Goal: Information Seeking & Learning: Learn about a topic

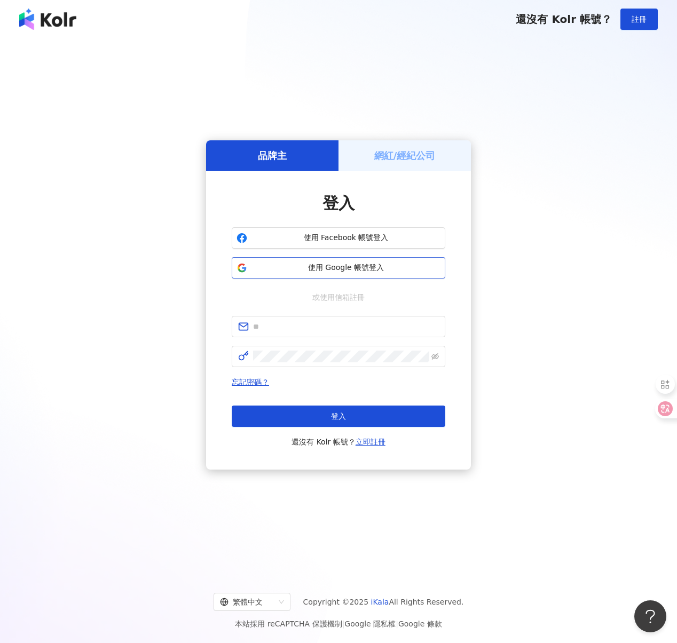
click at [328, 273] on button "使用 Google 帳號登入" at bounding box center [338, 267] width 213 height 21
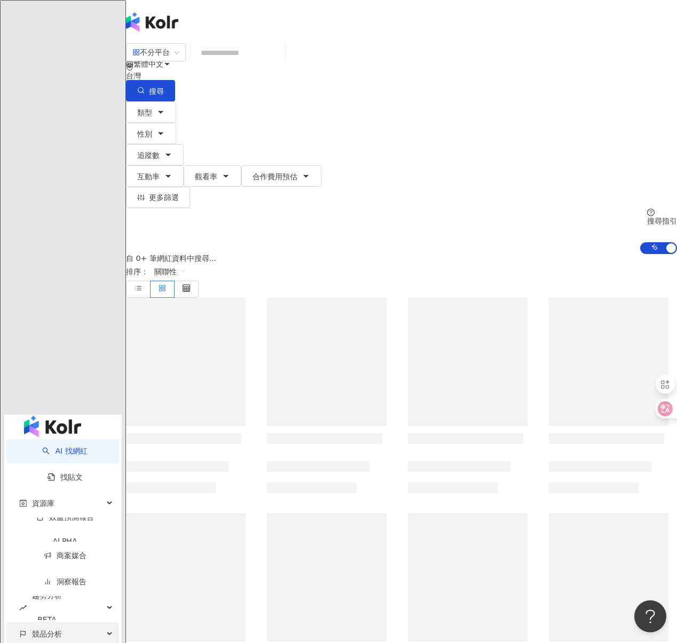
click at [33, 622] on span "競品分析" at bounding box center [47, 634] width 30 height 24
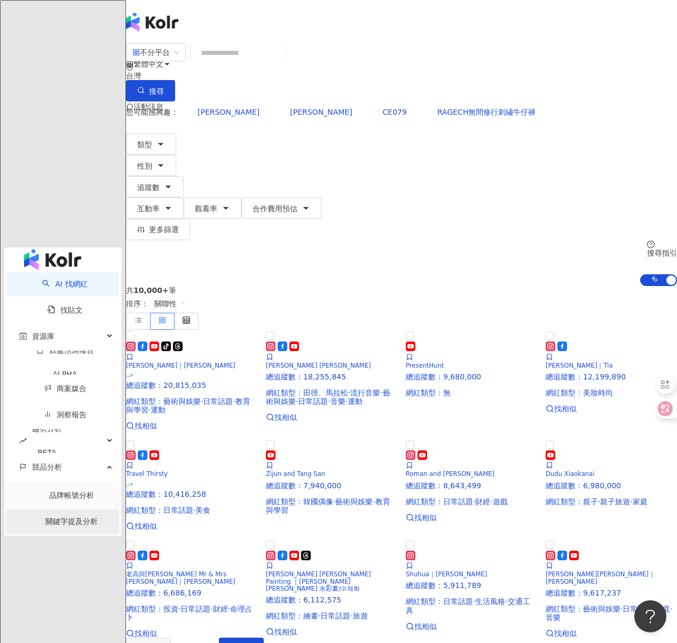
click at [59, 517] on link "關鍵字提及分析" at bounding box center [71, 521] width 52 height 9
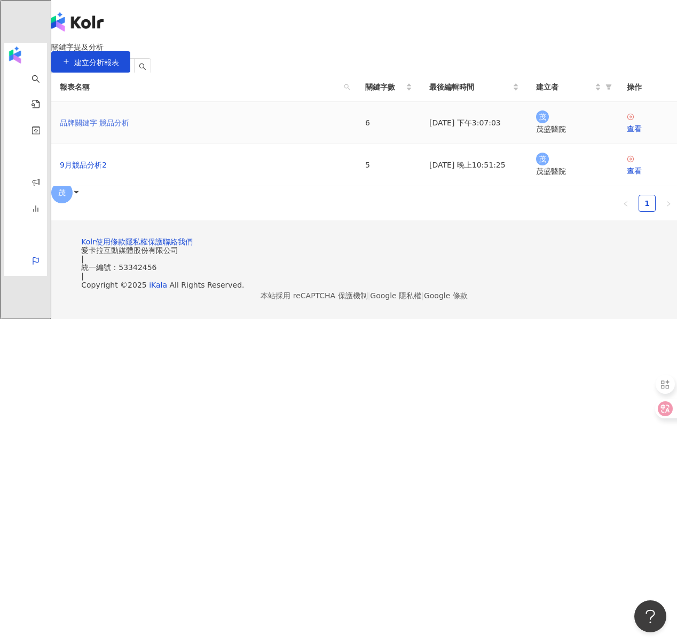
click at [129, 129] on link "品牌關鍵字 競品分析" at bounding box center [94, 123] width 69 height 12
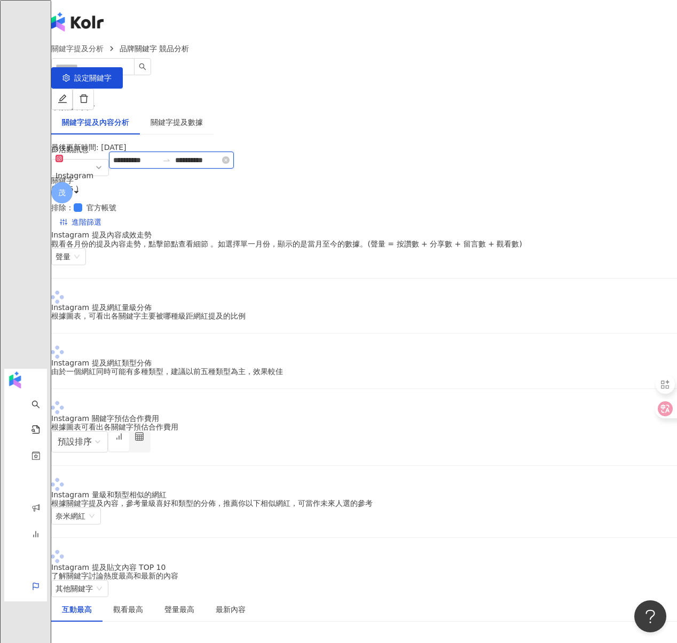
click at [158, 166] on input "**********" at bounding box center [135, 160] width 45 height 12
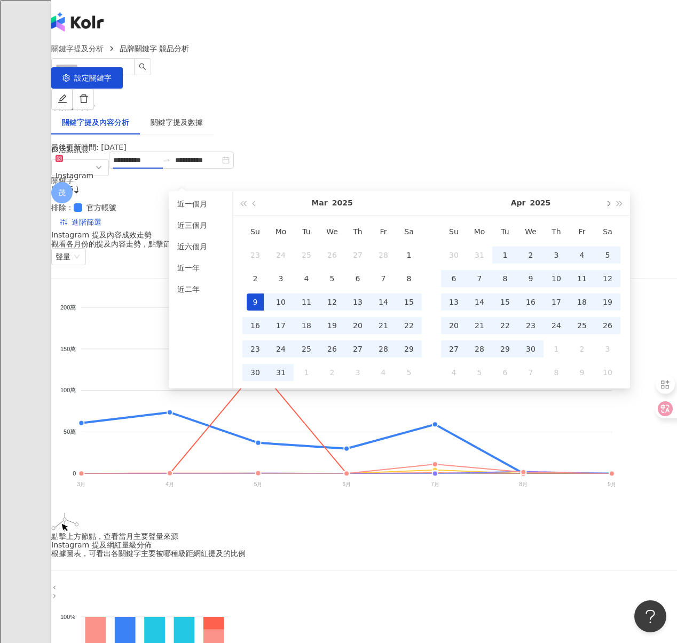
click at [605, 205] on button "button" at bounding box center [607, 203] width 12 height 24
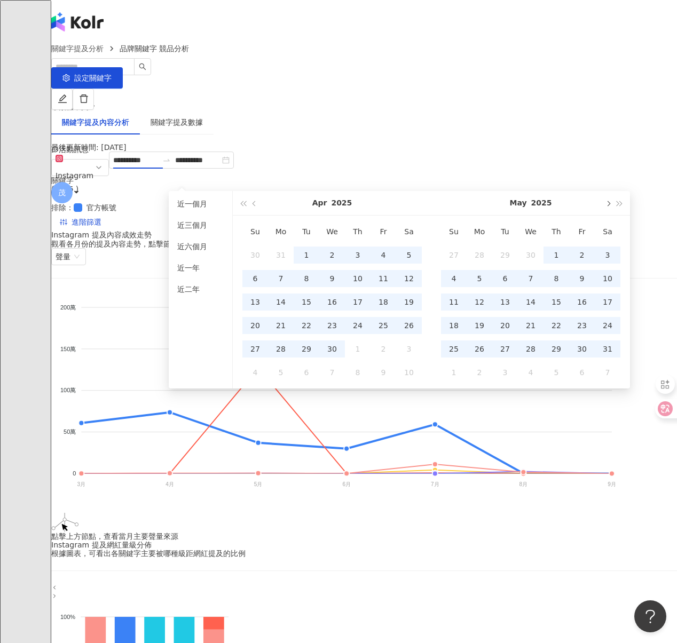
click at [605, 205] on button "button" at bounding box center [607, 203] width 12 height 24
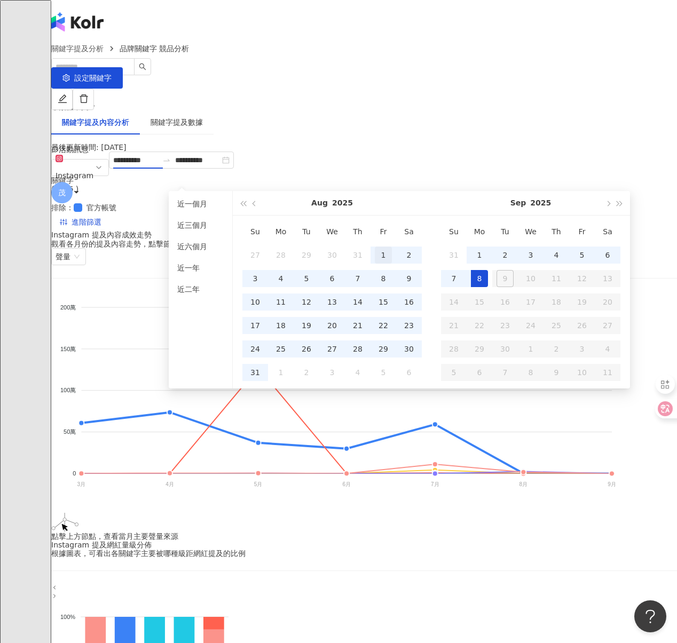
type input "**********"
click at [384, 255] on div "1" at bounding box center [383, 254] width 17 height 17
type input "**********"
click at [484, 279] on div "8" at bounding box center [479, 278] width 17 height 17
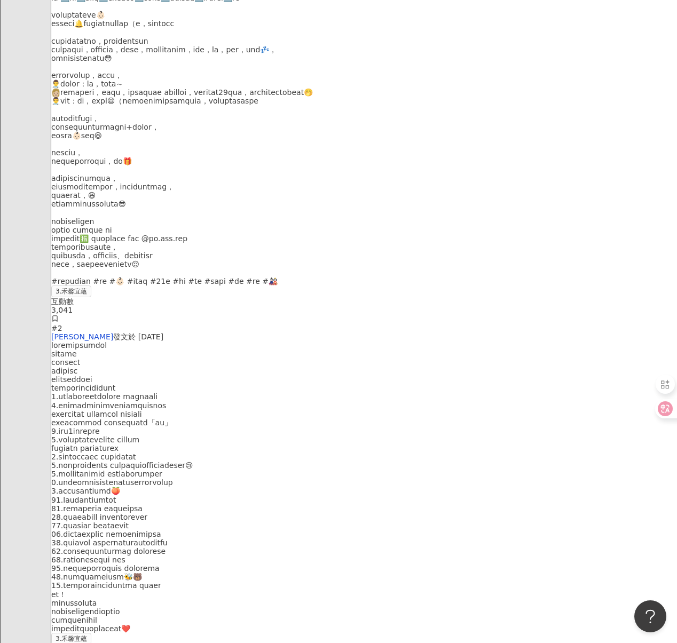
scroll to position [1457, 0]
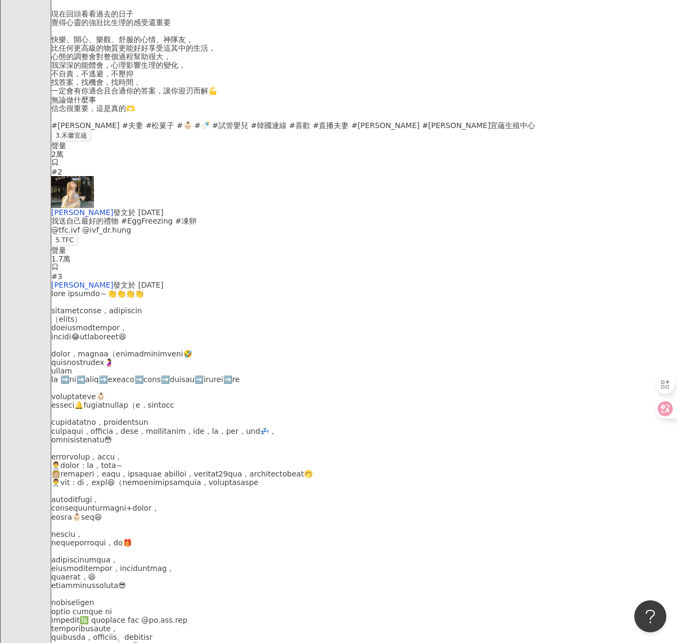
scroll to position [1379, 0]
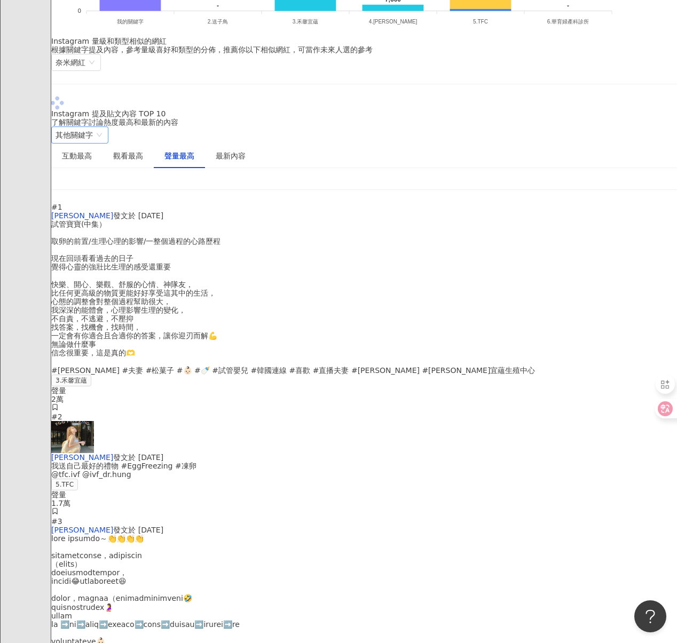
click at [104, 127] on span "其他關鍵字" at bounding box center [79, 135] width 49 height 16
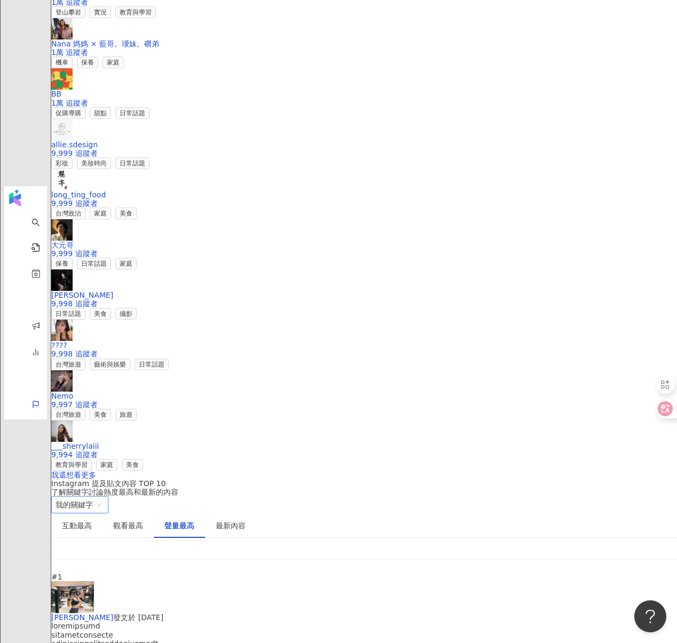
scroll to position [1506, 0]
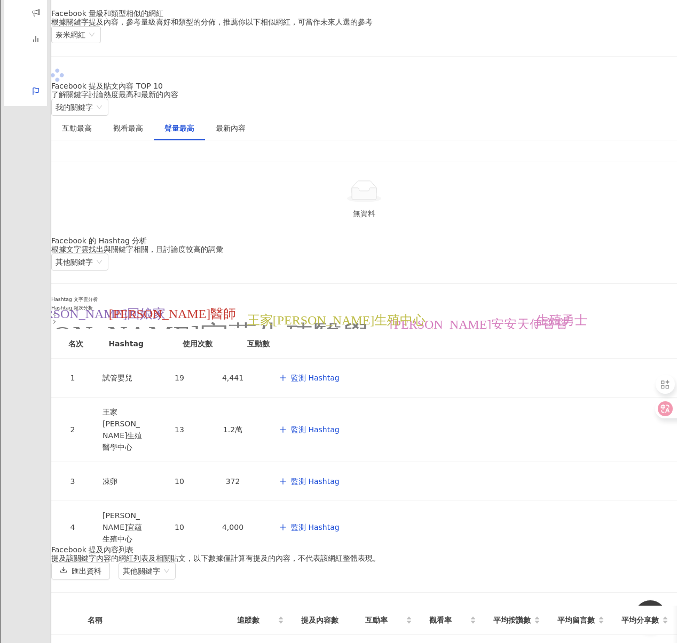
scroll to position [1179, 0]
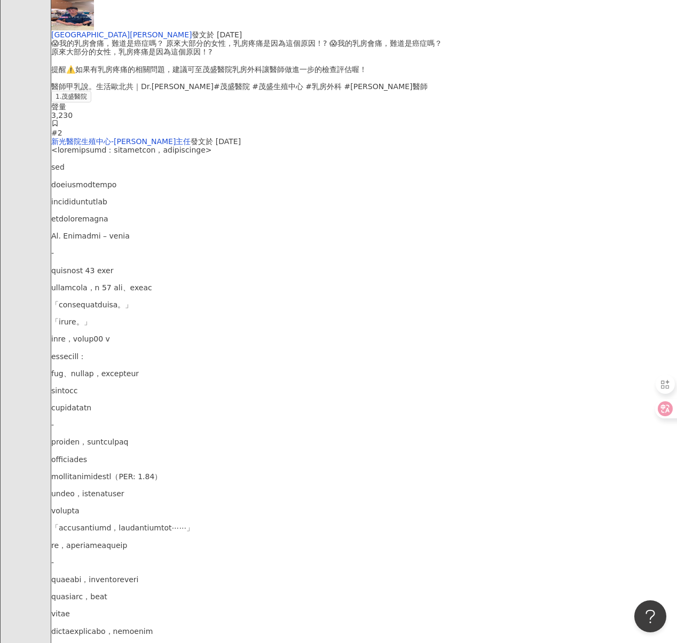
scroll to position [1366, 0]
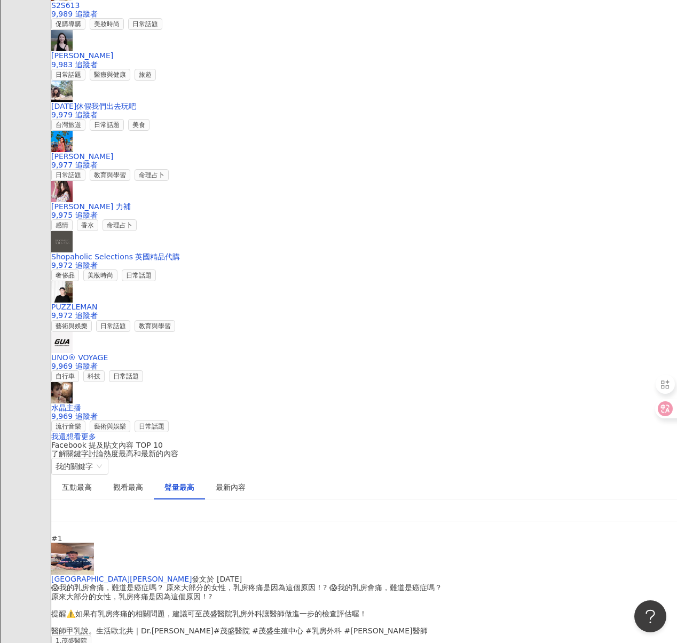
scroll to position [1529, 0]
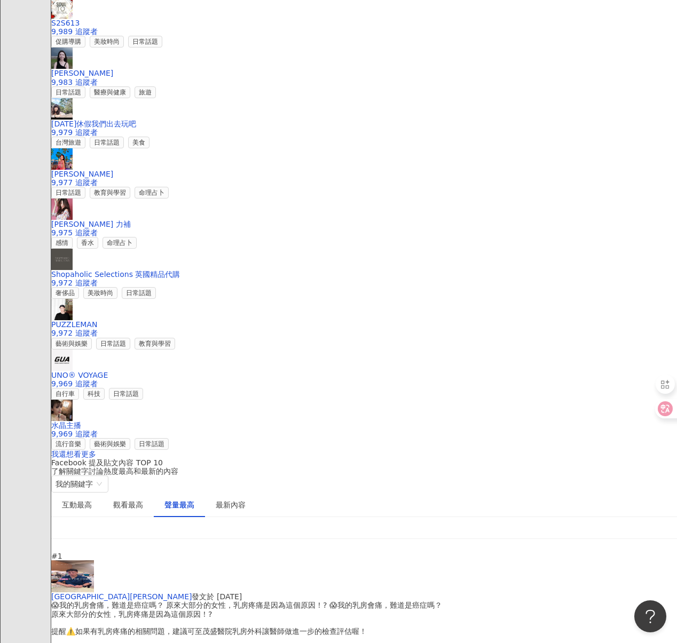
click at [252, 592] on div "[GEOGRAPHIC_DATA][PERSON_NAME] 發文於 [DATE] 😱我的乳房會痛，難道是癌症嗎？ 原來大部分的女性，乳房疼痛是因為這個原因！…" at bounding box center [363, 628] width 625 height 72
click at [254, 601] on div "😱我的乳房會痛，難道是癌症嗎？ 原來大部分的女性，乳房疼痛是因為這個原因！? 😱我的乳房會痛，難道是癌症嗎？ 原來大部分的女性，乳房疼痛是因為這個原因！? 提…" at bounding box center [363, 627] width 625 height 52
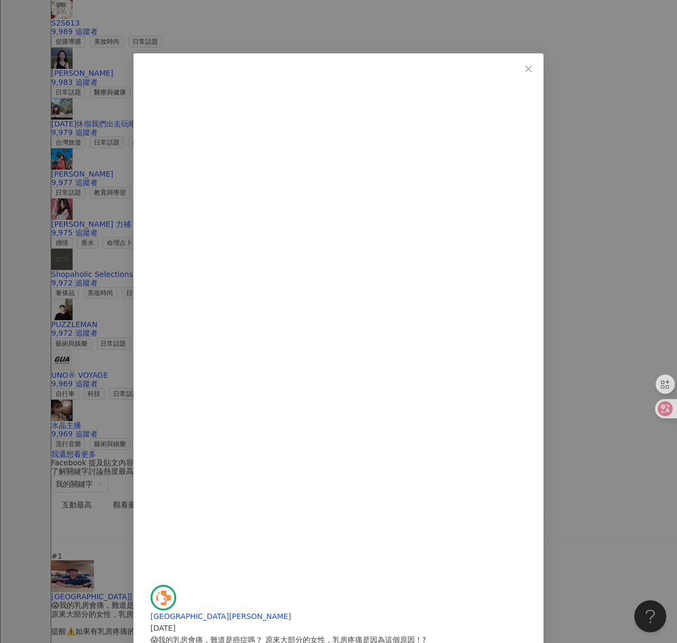
click at [599, 236] on div "[GEOGRAPHIC_DATA][PERSON_NAME] [DATE] 😱我的乳房會痛，難道是癌症嗎？ 原來大部分的女性，乳房疼痛是因為這個原因！? 😱我…" at bounding box center [338, 321] width 677 height 643
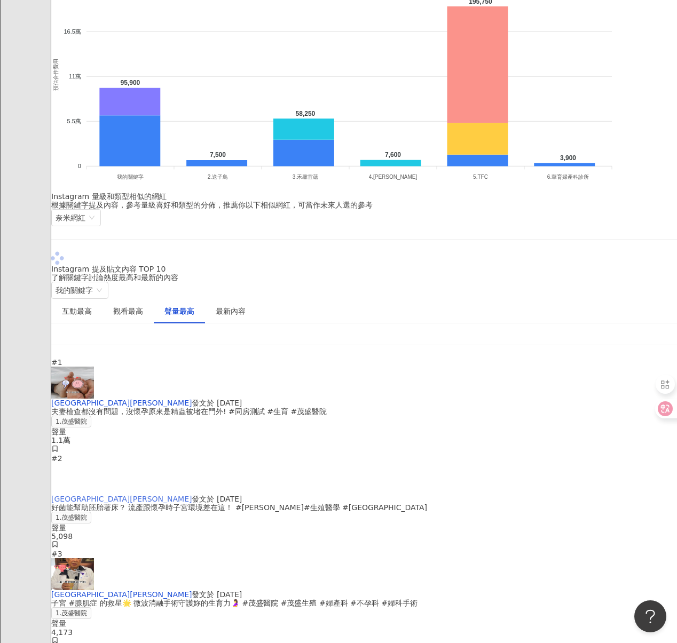
scroll to position [1529, 0]
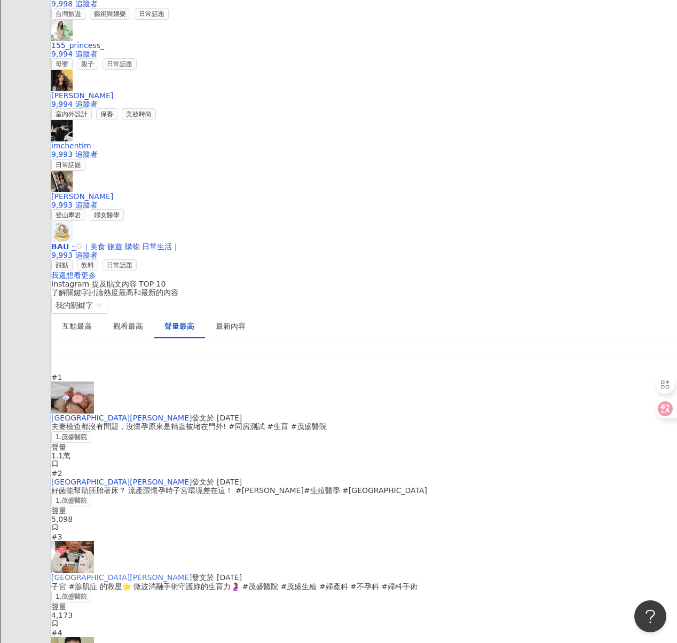
scroll to position [1704, 0]
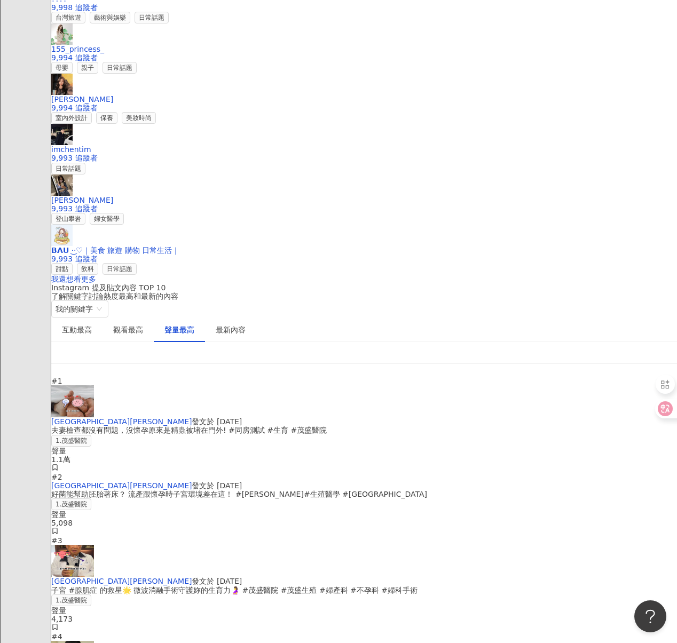
click at [246, 426] on div "夫妻檢查都沒有問題，沒懷孕原來是精蟲被堵在門外! #同房測試 #生育 #茂盛醫院" at bounding box center [363, 430] width 625 height 9
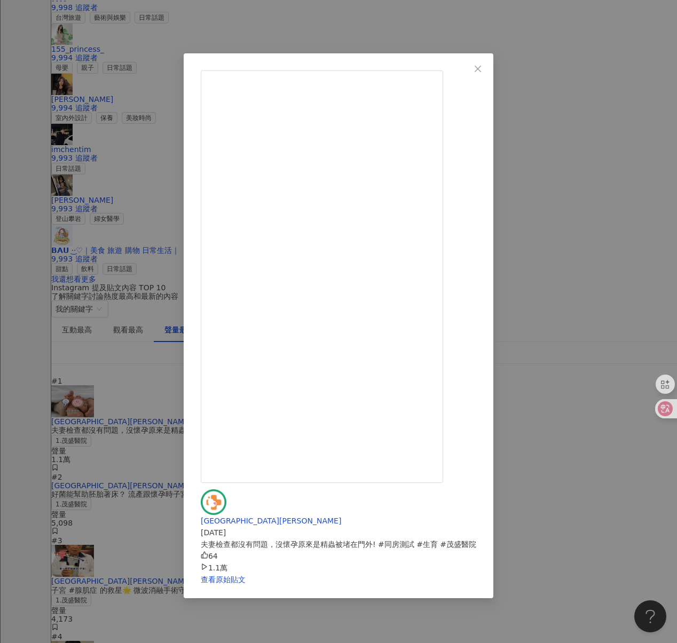
click at [67, 289] on div "茂盛醫院 [PERSON_NAME] Women's Hospital [DATE] 夫妻檢查都沒有問題，沒懷孕原來是精蟲被堵在門外! #同房測試 #生育 #…" at bounding box center [338, 321] width 677 height 643
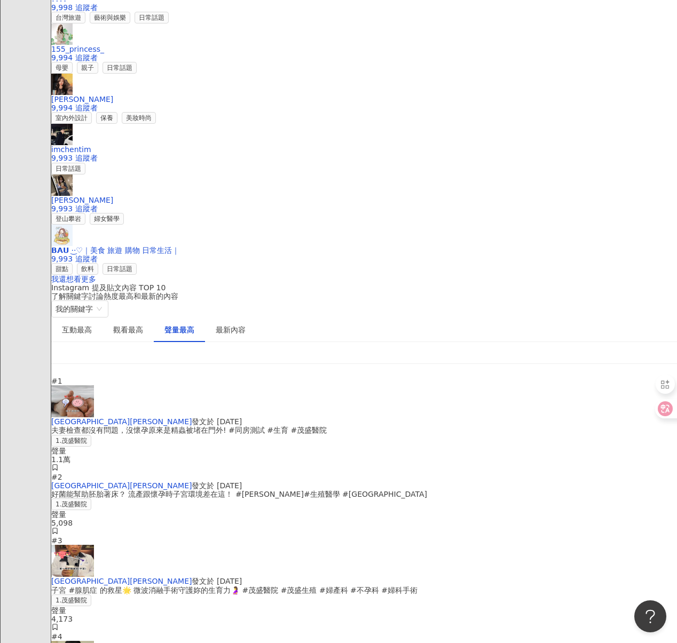
click at [246, 490] on div "好菌能幫助胚胎著床？ 流產跟懷孕時子宮環境差在這！ #[PERSON_NAME]#生殖醫學 #[GEOGRAPHIC_DATA]" at bounding box center [363, 494] width 625 height 9
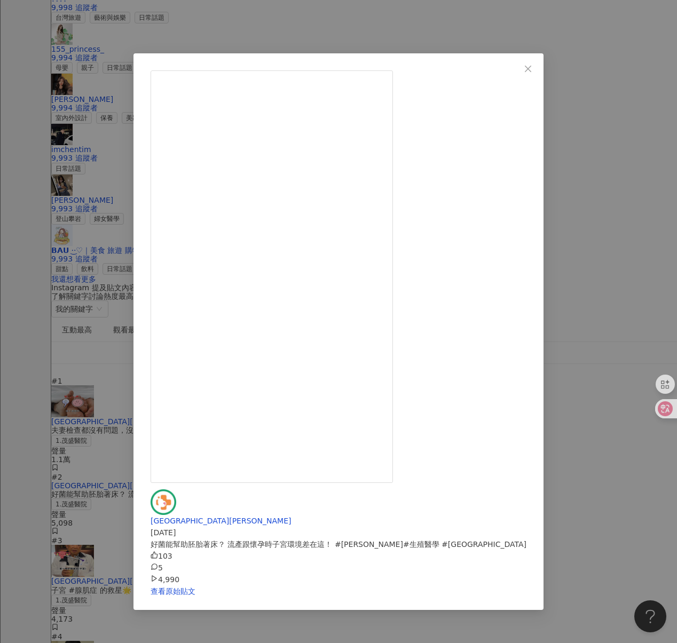
drag, startPoint x: 75, startPoint y: 216, endPoint x: 139, endPoint y: 235, distance: 66.3
click at [75, 216] on div "茂盛醫院 [PERSON_NAME] Women's Hospital [DATE] 好菌能幫助胚胎著床？ 流產跟懷孕時子宮環境差在這！ #[PERSON_N…" at bounding box center [338, 321] width 677 height 643
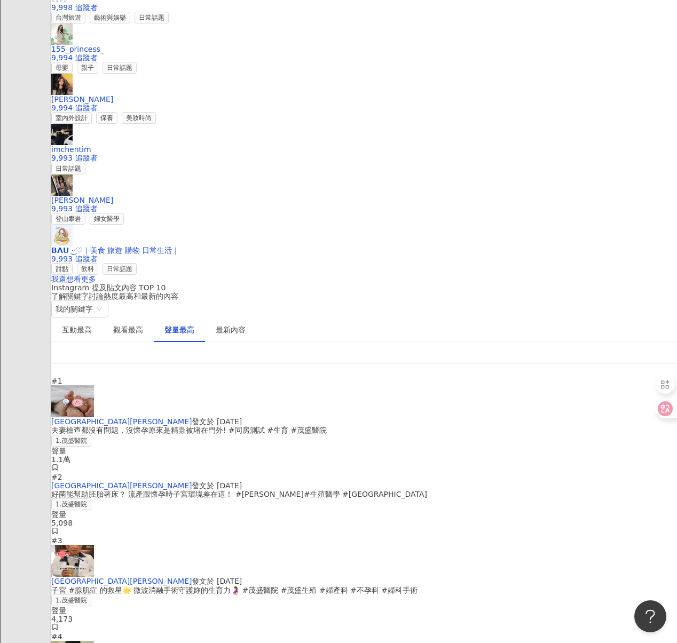
click at [250, 586] on div "子宮 #腺肌症 的救星🌟 微波消融手術守護妳的生育力🤰 #茂盛醫院 #茂盛生殖 #婦產科 #不孕科 #婦科手術" at bounding box center [363, 590] width 625 height 9
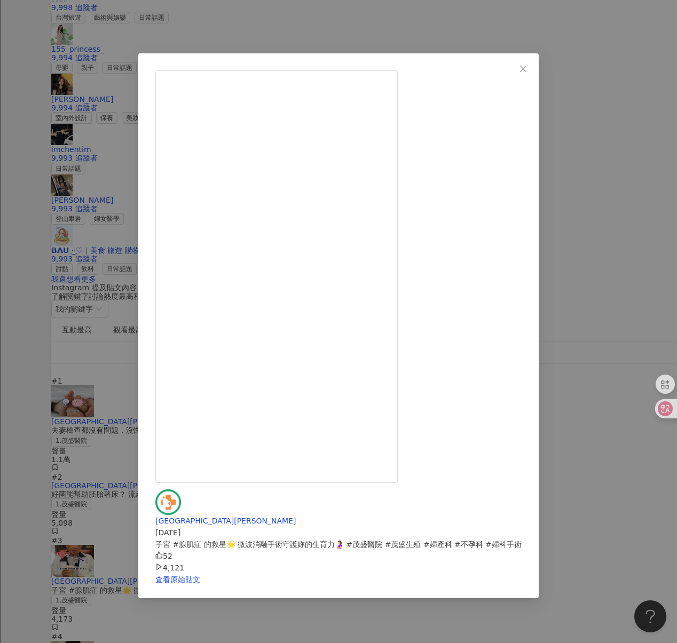
click at [75, 276] on div "[GEOGRAPHIC_DATA][PERSON_NAME] [DATE] 子宮 #腺肌症 的救星🌟 微波消融手術守護妳的生育力🤰 #茂盛醫院 #茂盛生殖 #…" at bounding box center [338, 321] width 677 height 643
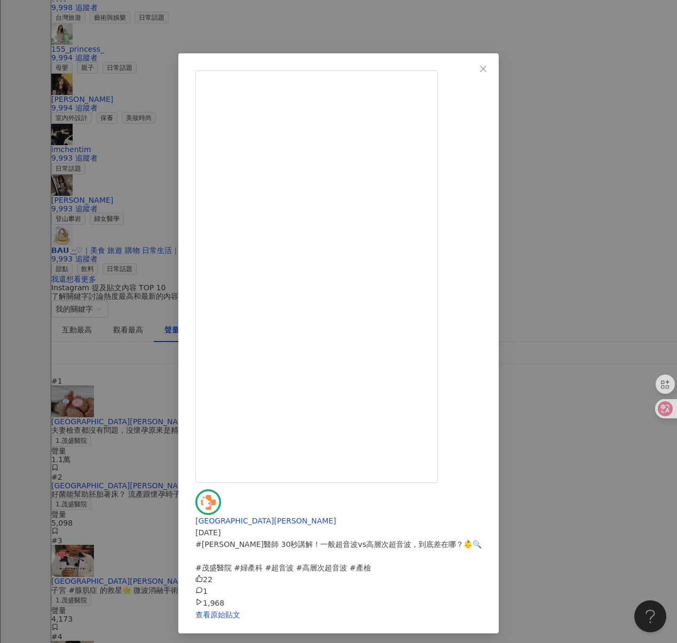
click at [68, 283] on div "[GEOGRAPHIC_DATA][PERSON_NAME] [DATE] #[PERSON_NAME]醫師 30秒講解！一般超音波vs高層次超音波，到底差在…" at bounding box center [338, 321] width 677 height 643
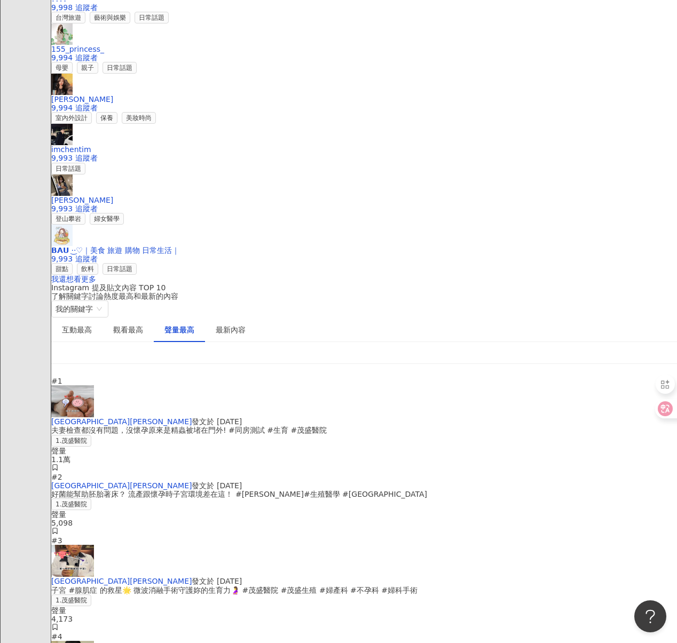
click at [245, 490] on div "好菌能幫助胚胎著床？ 流產跟懷孕時子宮環境差在這！ #[PERSON_NAME]#生殖醫學 #[GEOGRAPHIC_DATA]" at bounding box center [363, 494] width 625 height 9
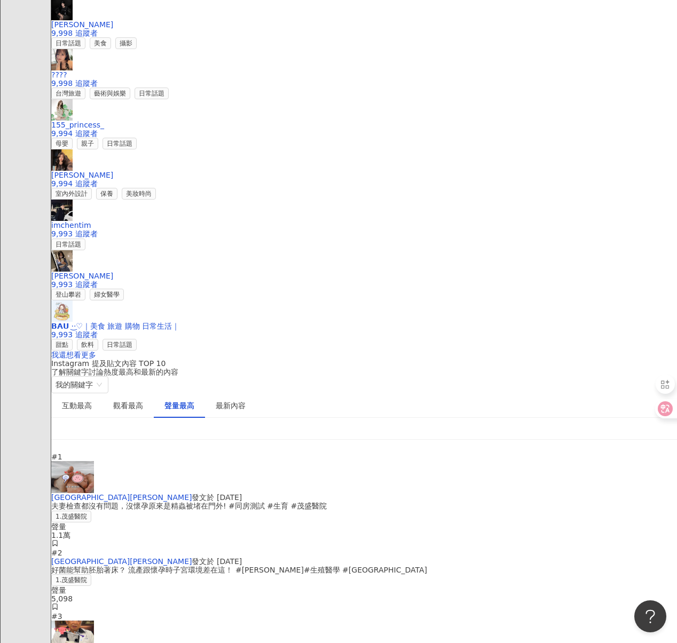
scroll to position [1612, 0]
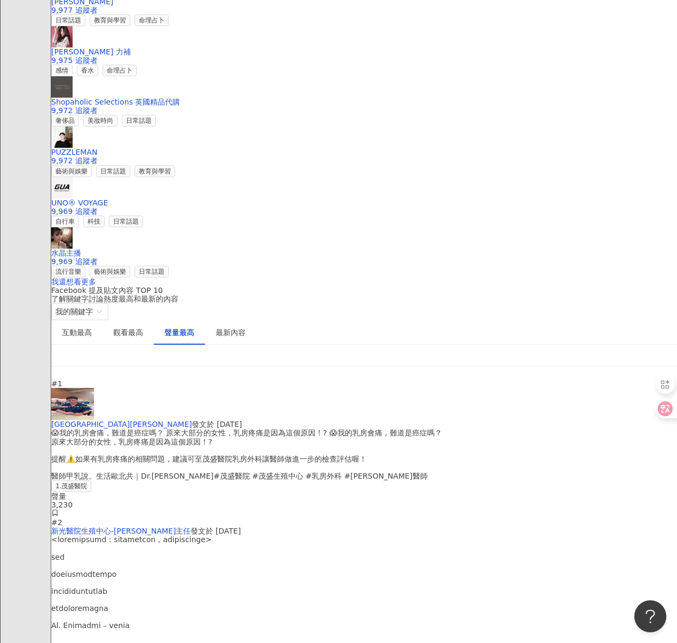
scroll to position [1704, 0]
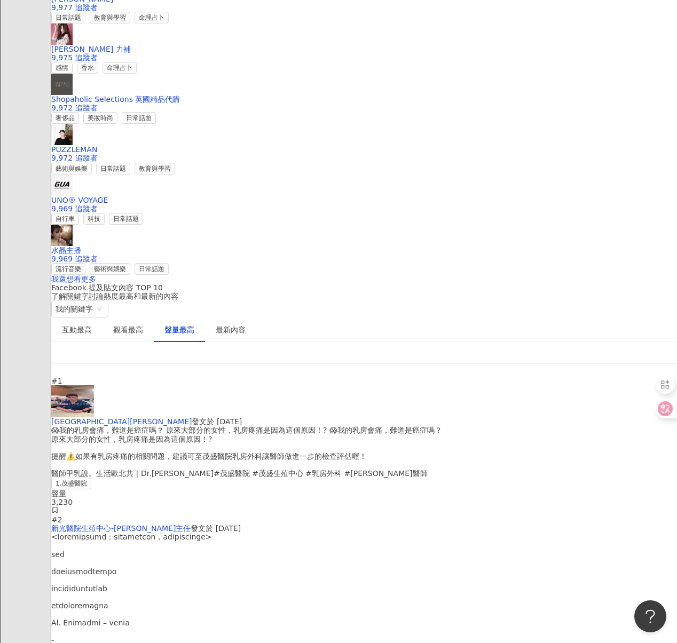
click at [241, 426] on div "😱我的乳房會痛，難道是癌症嗎？ 原來大部分的女性，乳房疼痛是因為這個原因！? 😱我的乳房會痛，難道是癌症嗎？ 原來大部分的女性，乳房疼痛是因為這個原因！? 提…" at bounding box center [363, 452] width 625 height 52
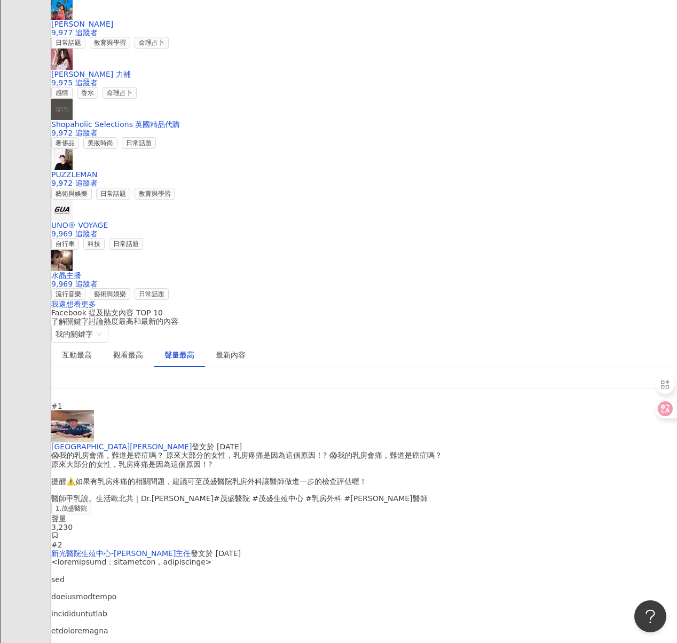
scroll to position [1678, 0]
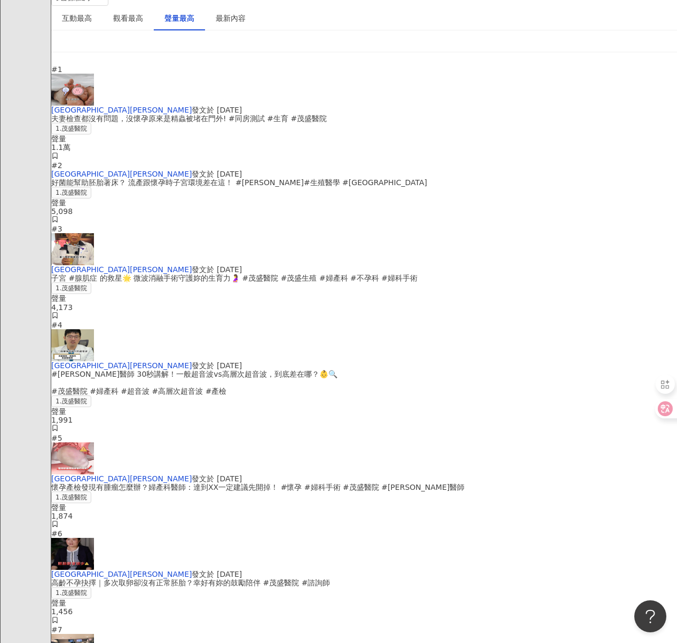
scroll to position [1287, 0]
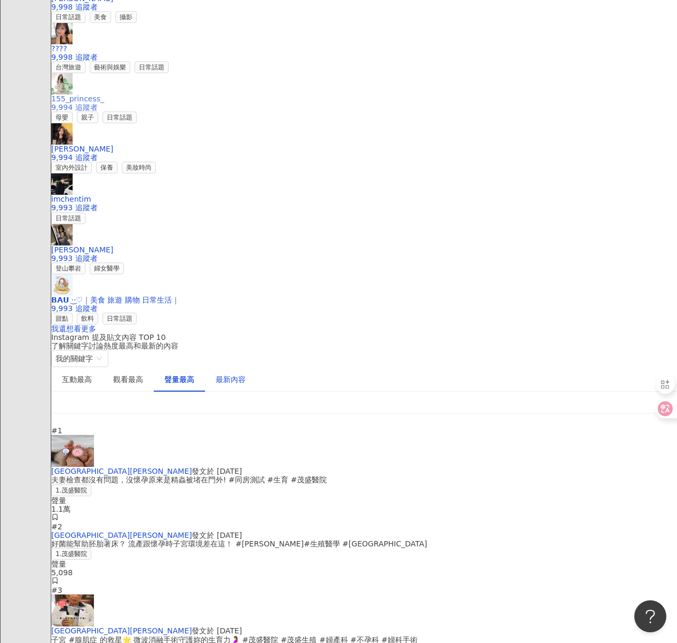
scroll to position [1659, 0]
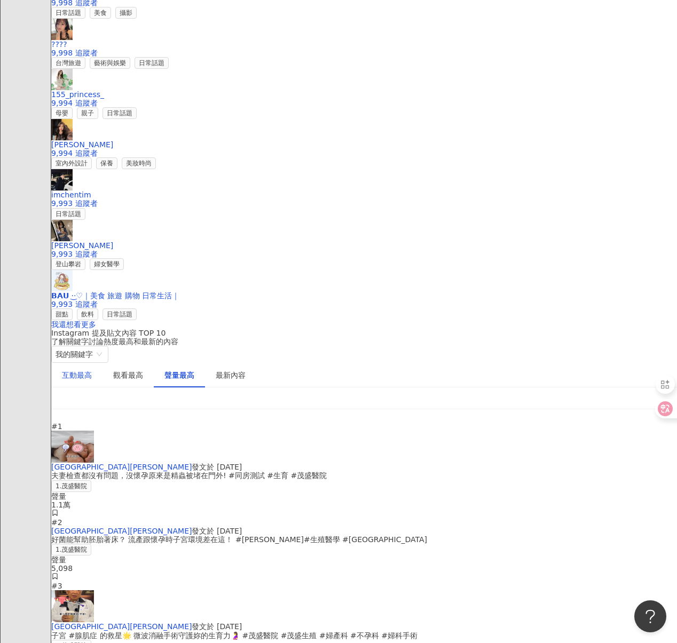
click at [92, 369] on div "互動最高" at bounding box center [77, 375] width 30 height 12
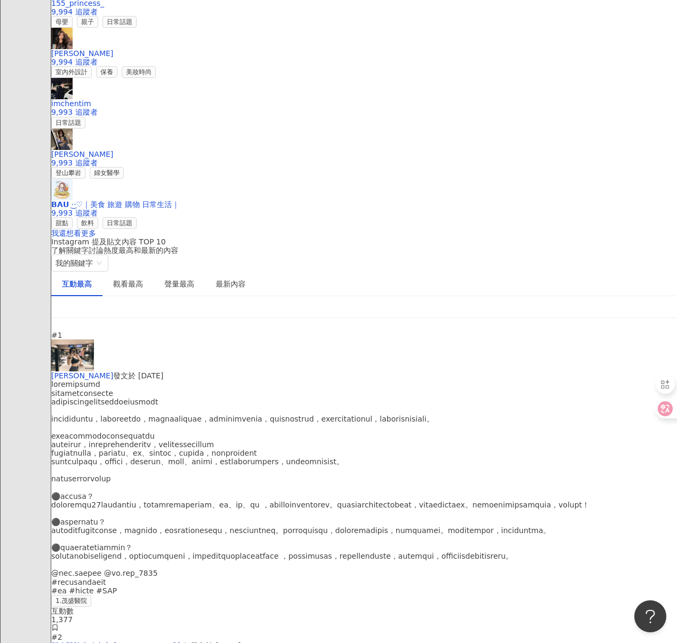
scroll to position [1751, 0]
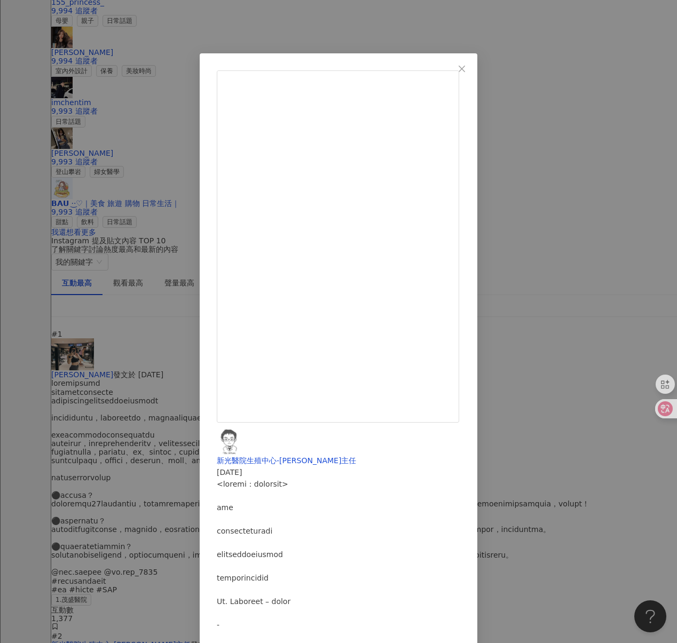
scroll to position [3261, 0]
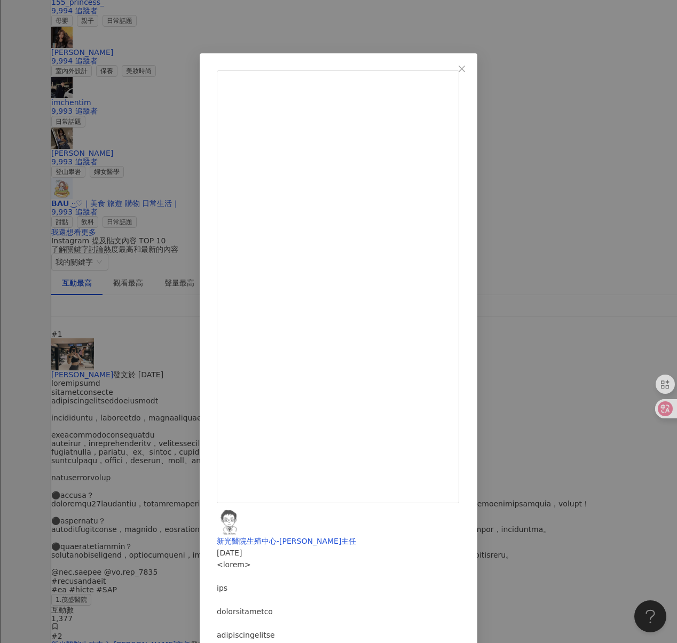
scroll to position [798, 0]
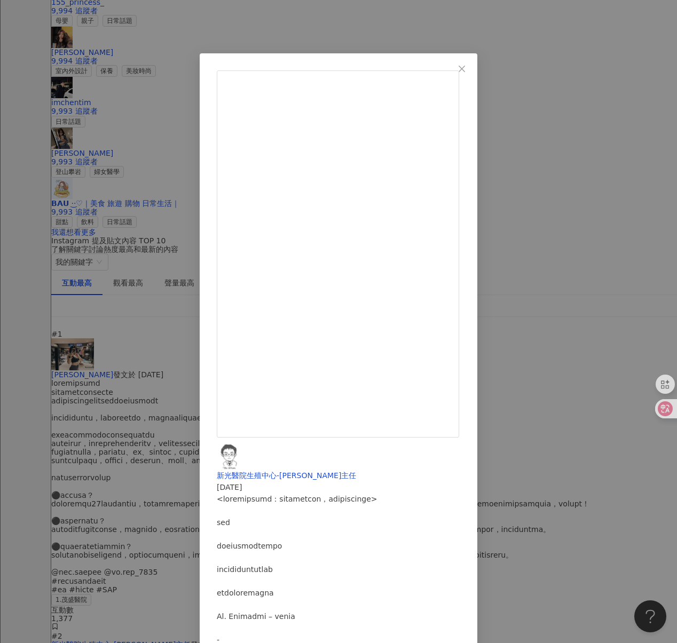
scroll to position [2823, 0]
click at [65, 201] on div "新光醫院生殖中心-[PERSON_NAME]主任 [DATE] 100 1 查看原始貼文" at bounding box center [338, 321] width 677 height 643
